Goal: Task Accomplishment & Management: Manage account settings

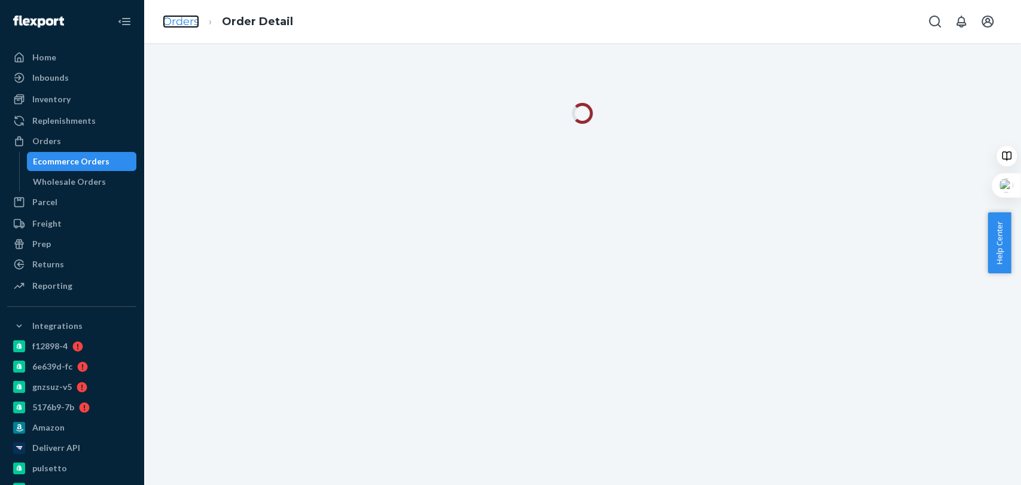
click at [180, 25] on link "Orders" at bounding box center [181, 21] width 36 height 13
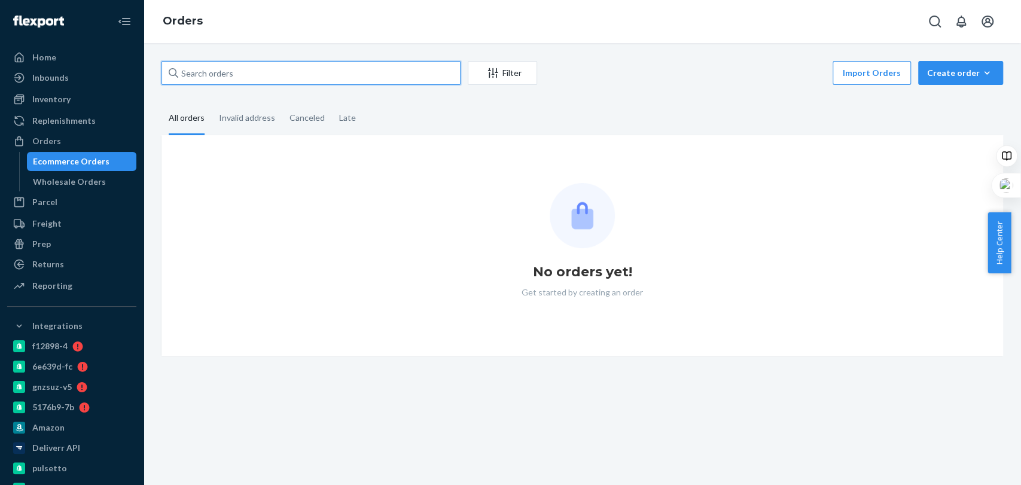
click at [233, 71] on input "text" at bounding box center [311, 73] width 299 height 24
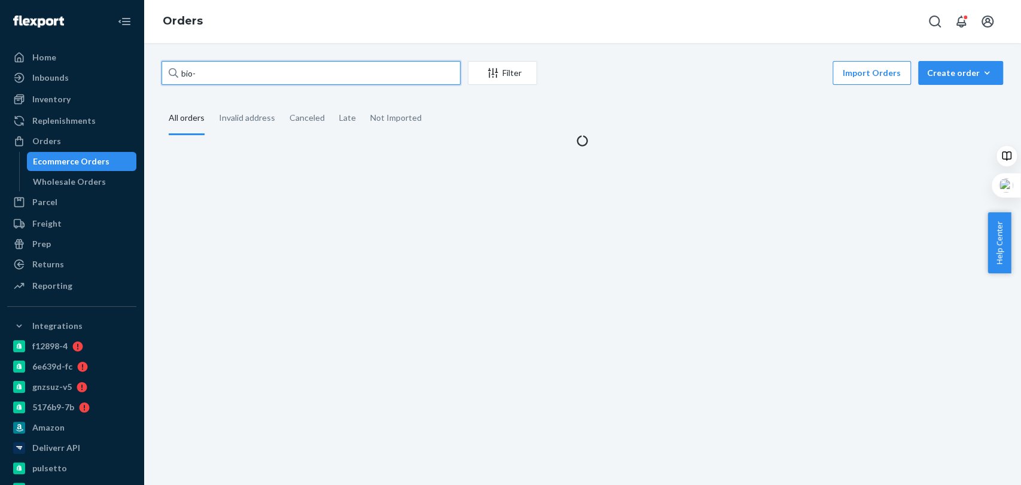
paste input "2757027"
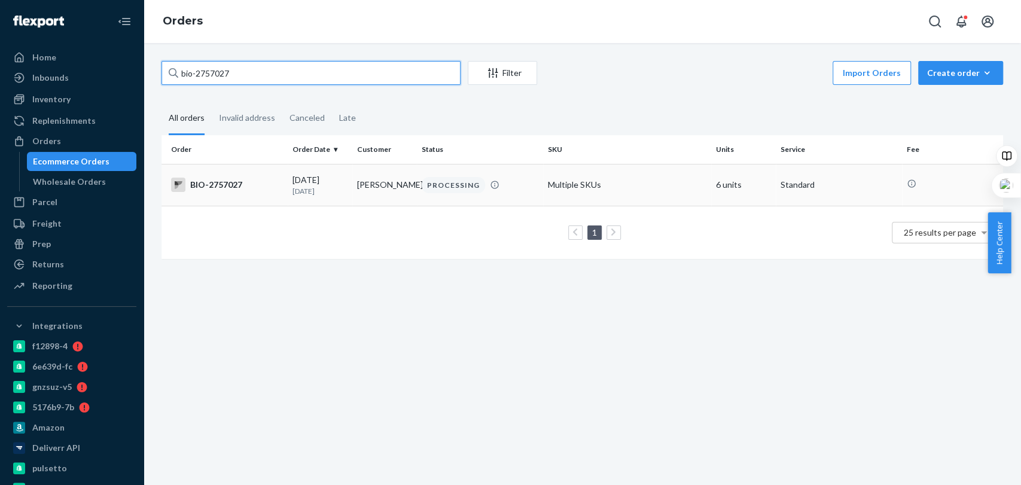
type input "bio-2757027"
click at [455, 180] on div "PROCESSING" at bounding box center [453, 185] width 63 height 16
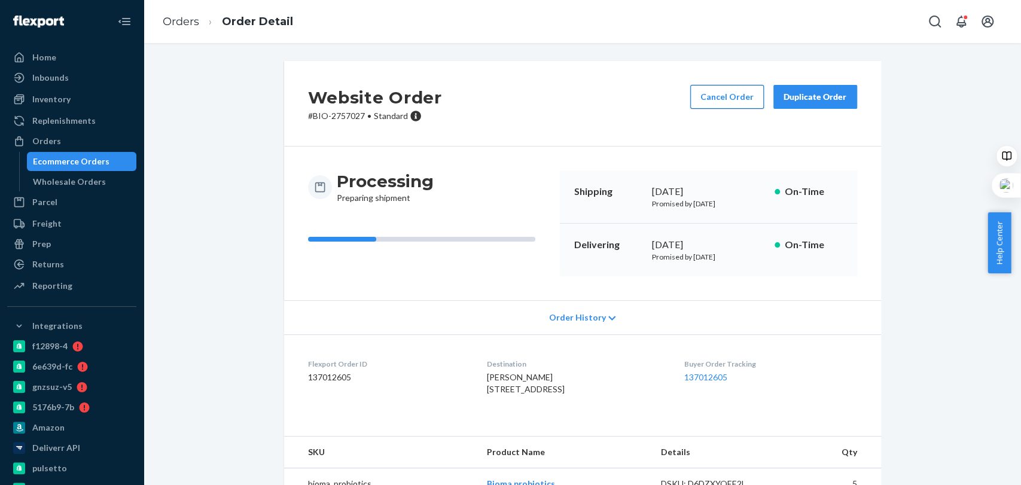
click at [714, 102] on button "Cancel Order" at bounding box center [727, 97] width 74 height 24
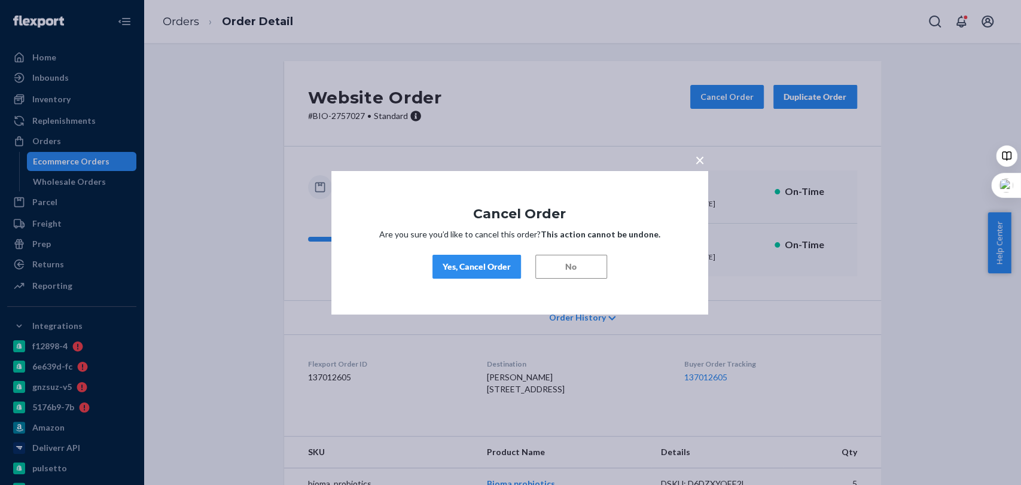
click at [476, 265] on div "Yes, Cancel Order" at bounding box center [477, 267] width 68 height 12
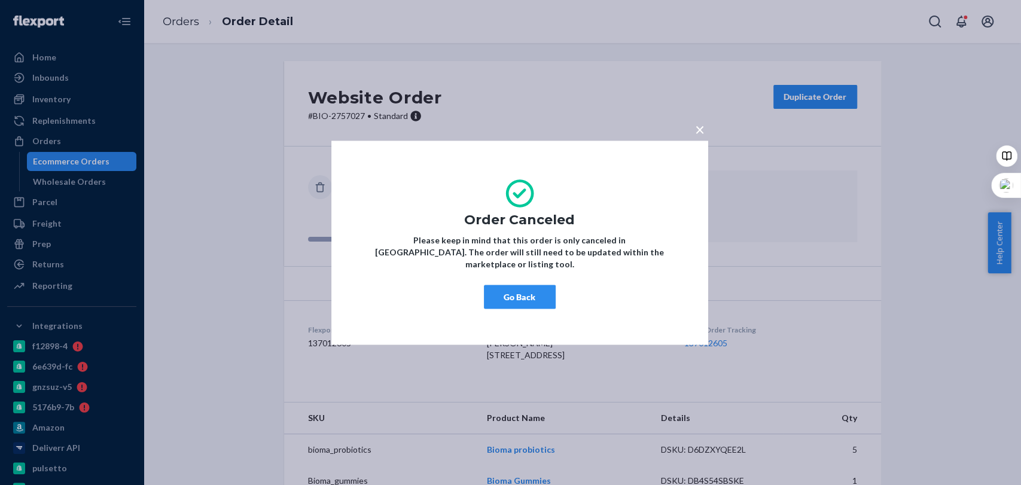
click at [509, 285] on button "Go Back" at bounding box center [520, 297] width 72 height 24
